Goal: Task Accomplishment & Management: Use online tool/utility

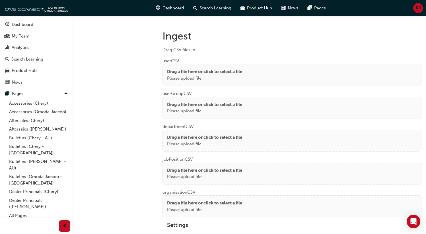
scroll to position [440, 0]
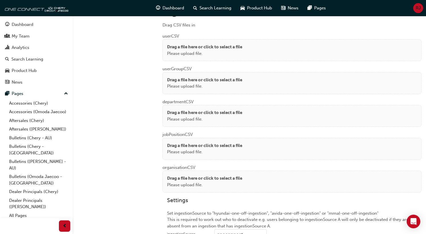
click at [190, 47] on p "Drag a file here or click to select a file" at bounding box center [204, 47] width 75 height 7
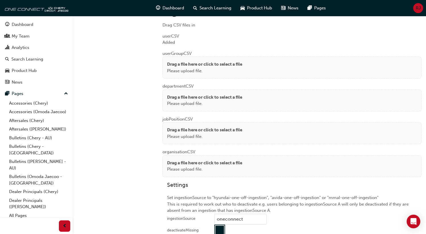
click at [176, 64] on p "Drag a file here or click to select a file" at bounding box center [204, 64] width 75 height 7
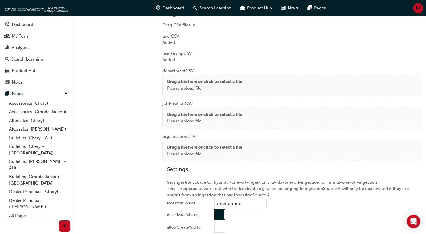
click at [172, 79] on p "Drag a file here or click to select a file" at bounding box center [204, 81] width 75 height 7
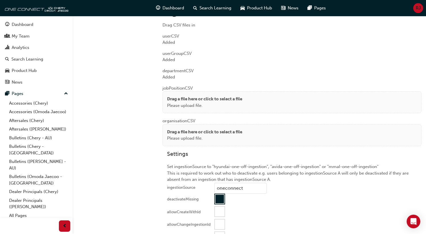
click at [174, 102] on p "Please upload file." at bounding box center [204, 105] width 75 height 7
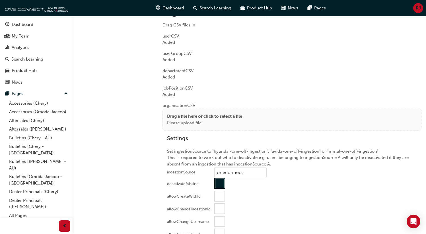
click at [173, 113] on p "Drag a file here or click to select a file" at bounding box center [204, 116] width 75 height 7
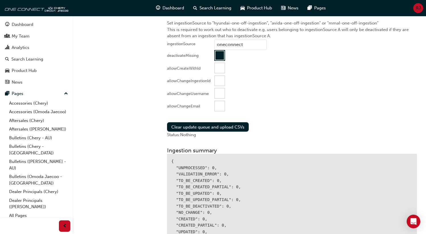
scroll to position [557, 0]
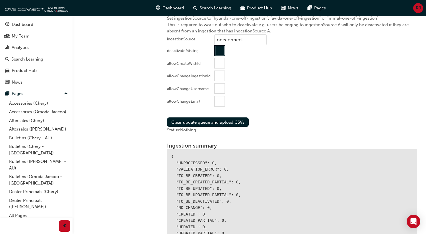
click at [220, 102] on div at bounding box center [220, 101] width 10 height 10
click at [215, 123] on button "Clear update queue and upload CSVs" at bounding box center [208, 121] width 82 height 9
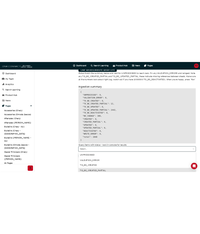
scroll to position [708, 0]
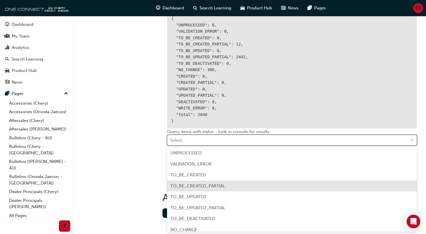
click at [218, 186] on span "TO_BE_CREATED_PARTIAL" at bounding box center [197, 185] width 55 height 5
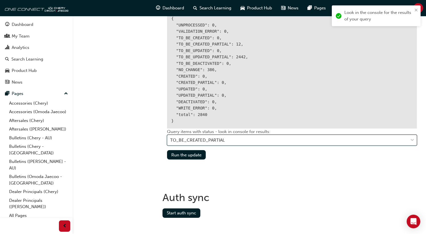
click at [226, 140] on div "TO_BE_CREATED_PARTIAL" at bounding box center [287, 140] width 241 height 10
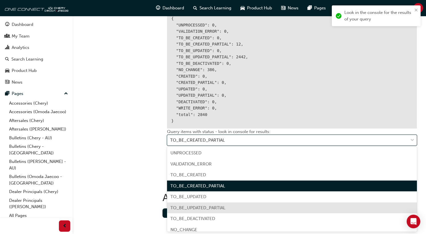
click at [214, 212] on div "TO_BE_UPDATED_PARTIAL" at bounding box center [292, 207] width 250 height 11
